Goal: Information Seeking & Learning: Learn about a topic

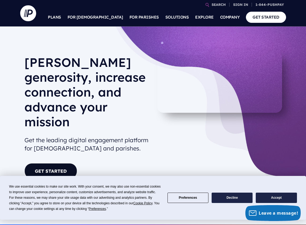
click at [274, 199] on button "Accept" at bounding box center [275, 198] width 41 height 10
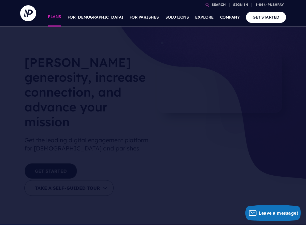
click at [61, 19] on link "PLANS" at bounding box center [54, 17] width 13 height 19
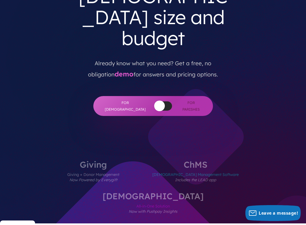
scroll to position [95, 0]
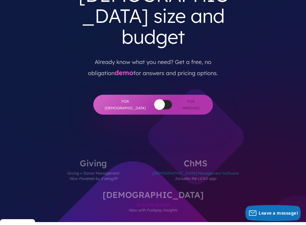
click at [219, 191] on label "[DEMOGRAPHIC_DATA] All-in-One Solution Now with Pushpay Insights" at bounding box center [153, 207] width 133 height 32
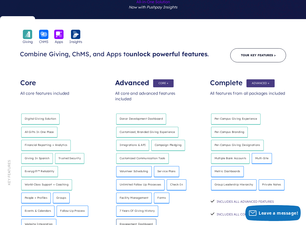
scroll to position [297, 0]
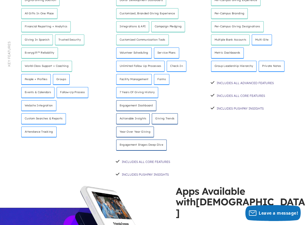
scroll to position [421, 0]
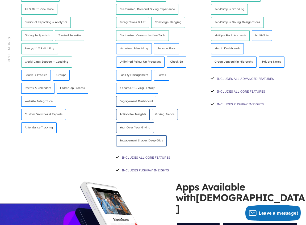
click at [189, 223] on span "MyChurch App" at bounding box center [198, 229] width 44 height 12
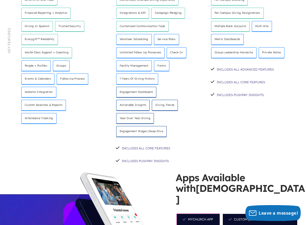
scroll to position [430, 0]
click at [265, 213] on span "Custom [DEMOGRAPHIC_DATA] App" at bounding box center [259, 219] width 75 height 12
click at [213, 213] on span "MyChurch App" at bounding box center [198, 219] width 44 height 12
click at [246, 213] on span "Custom [DEMOGRAPHIC_DATA] App" at bounding box center [259, 219] width 75 height 12
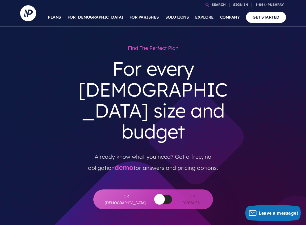
scroll to position [0, 0]
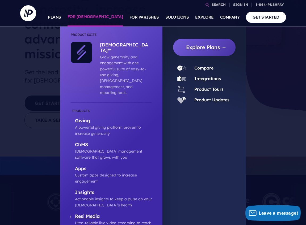
scroll to position [68, 0]
click at [85, 142] on p "ChMS" at bounding box center [113, 145] width 77 height 7
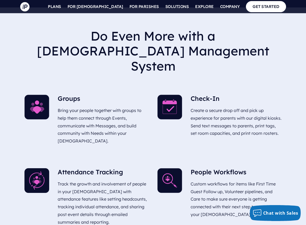
scroll to position [1361, 0]
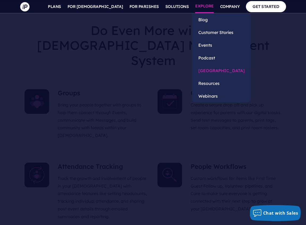
click at [211, 69] on link "[GEOGRAPHIC_DATA]" at bounding box center [221, 70] width 58 height 13
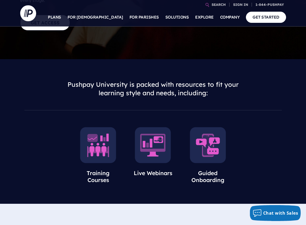
scroll to position [157, 0]
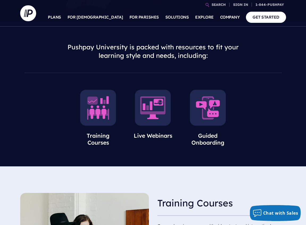
click at [102, 90] on img at bounding box center [98, 108] width 36 height 36
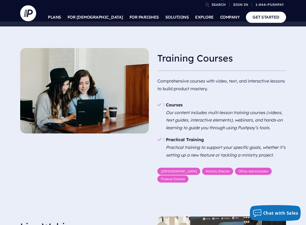
scroll to position [326, 0]
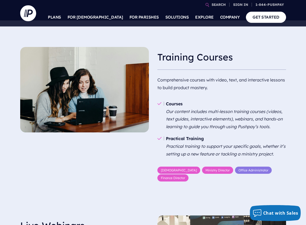
click at [235, 167] on link "Office Administrator" at bounding box center [253, 170] width 37 height 7
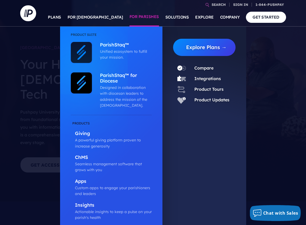
scroll to position [0, 0]
